Goal: Transaction & Acquisition: Purchase product/service

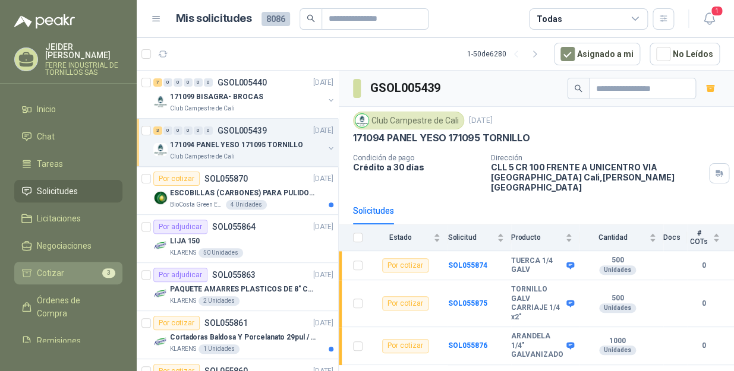
click at [50, 267] on span "Cotizar" at bounding box center [50, 273] width 27 height 13
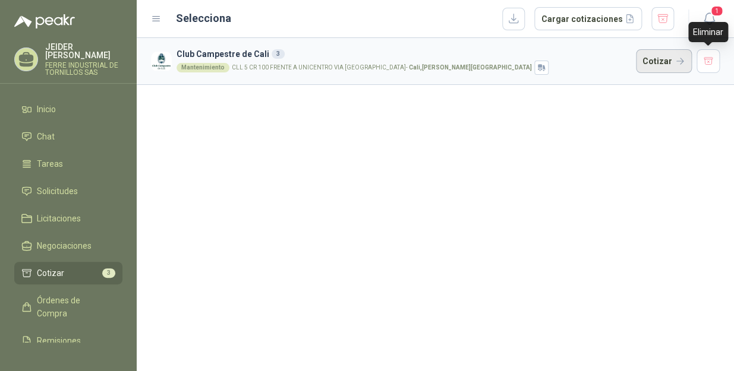
click at [665, 62] on button "Cotizar" at bounding box center [664, 61] width 56 height 24
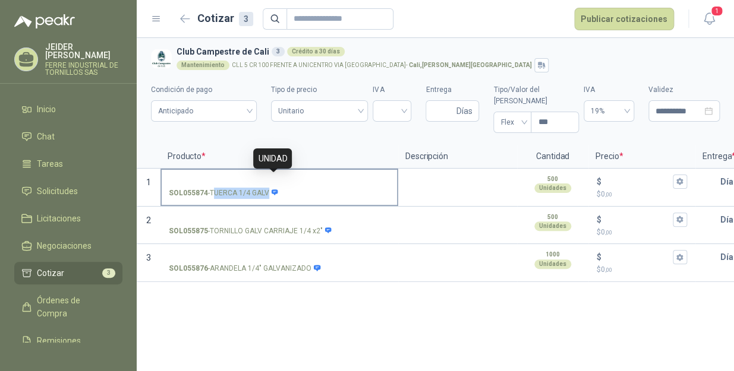
drag, startPoint x: 213, startPoint y: 180, endPoint x: 271, endPoint y: 181, distance: 57.6
click at [271, 188] on p "SOL055874 - TUERCA 1/4 GALV" at bounding box center [224, 193] width 110 height 11
drag, startPoint x: 209, startPoint y: 181, endPoint x: 267, endPoint y: 186, distance: 57.8
click at [267, 188] on p "SOL055874 - TUERCA 1/4 GALV" at bounding box center [224, 193] width 110 height 11
copy p "TUERCA 1/4 GALV"
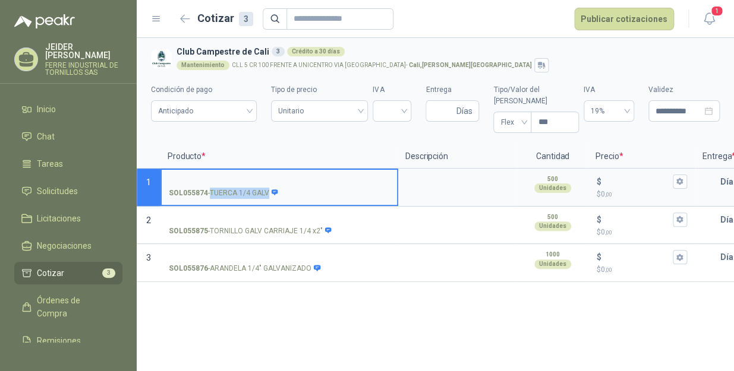
click at [254, 178] on input "SOL055874 - TUERCA 1/4 GALV" at bounding box center [279, 182] width 221 height 9
click at [438, 170] on textarea at bounding box center [457, 183] width 116 height 27
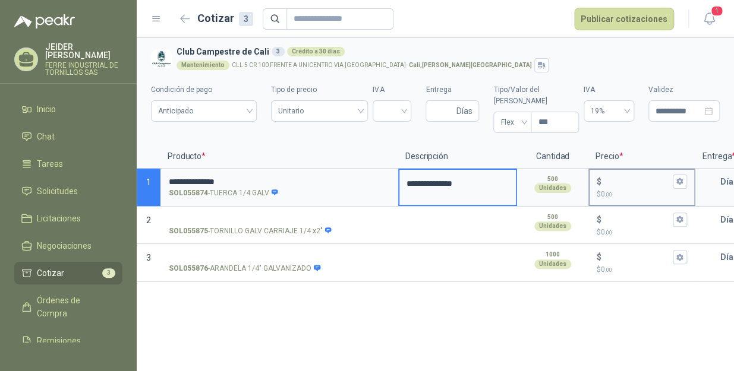
click at [624, 175] on div "$" at bounding box center [641, 182] width 90 height 14
click at [624, 177] on input "$ $ 0 ,00" at bounding box center [637, 181] width 67 height 9
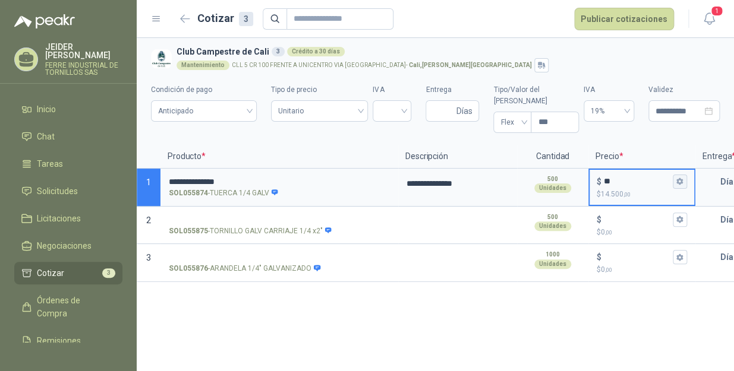
type input "**"
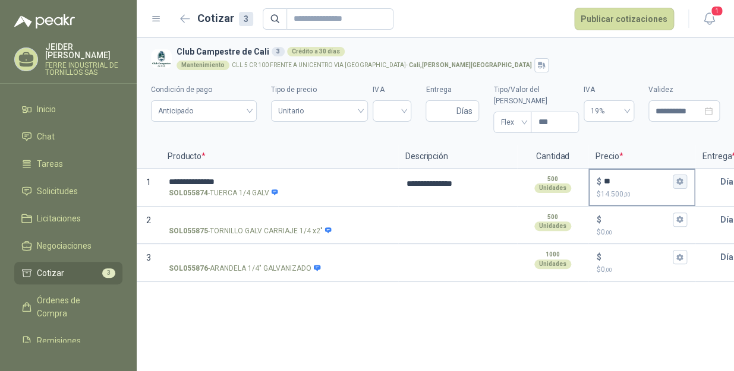
click at [682, 178] on icon "button" at bounding box center [680, 182] width 8 height 8
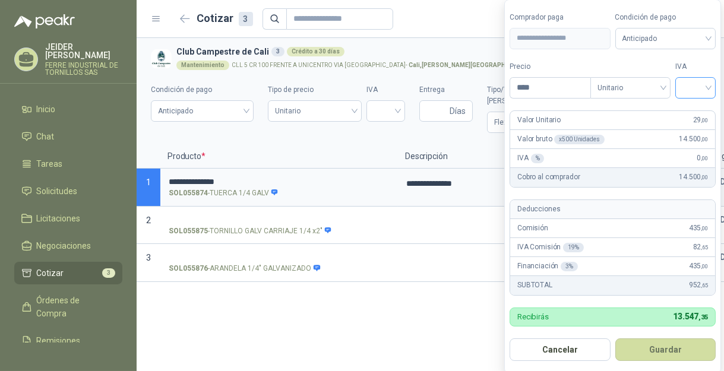
click at [706, 84] on input "search" at bounding box center [696, 87] width 26 height 18
click at [704, 107] on div "19%" at bounding box center [698, 112] width 22 height 13
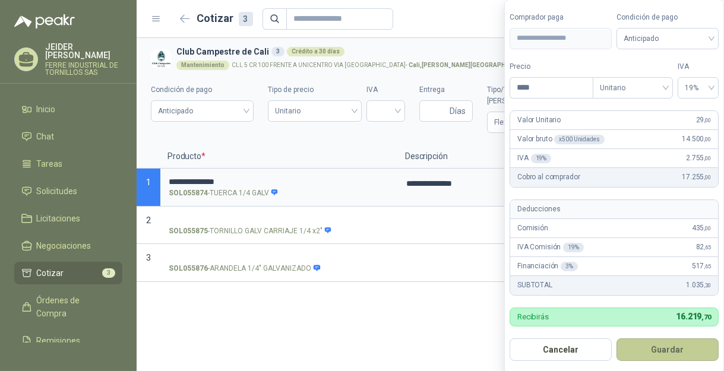
click at [691, 351] on button "Guardar" at bounding box center [668, 350] width 102 height 23
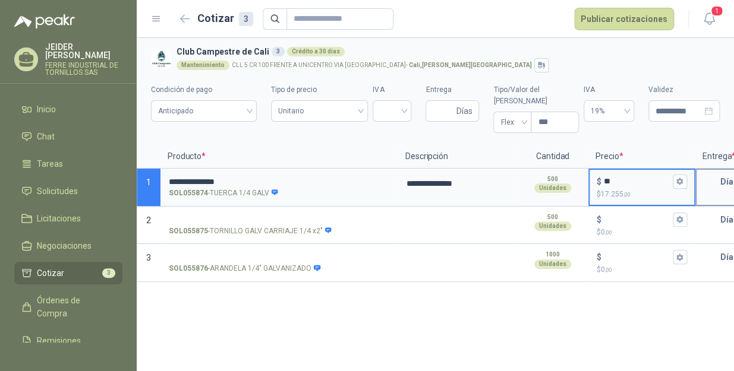
click at [706, 170] on input "text" at bounding box center [708, 182] width 24 height 24
type input "*"
